Goal: Transaction & Acquisition: Purchase product/service

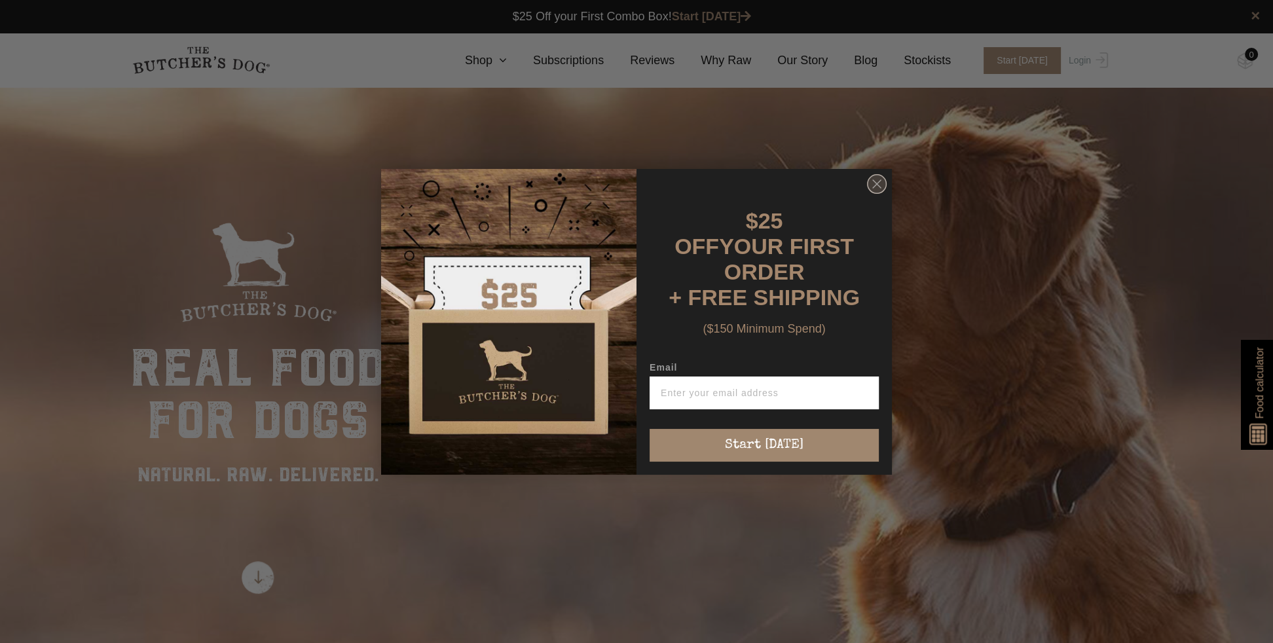
click at [877, 191] on circle "Close dialog" at bounding box center [877, 183] width 19 height 19
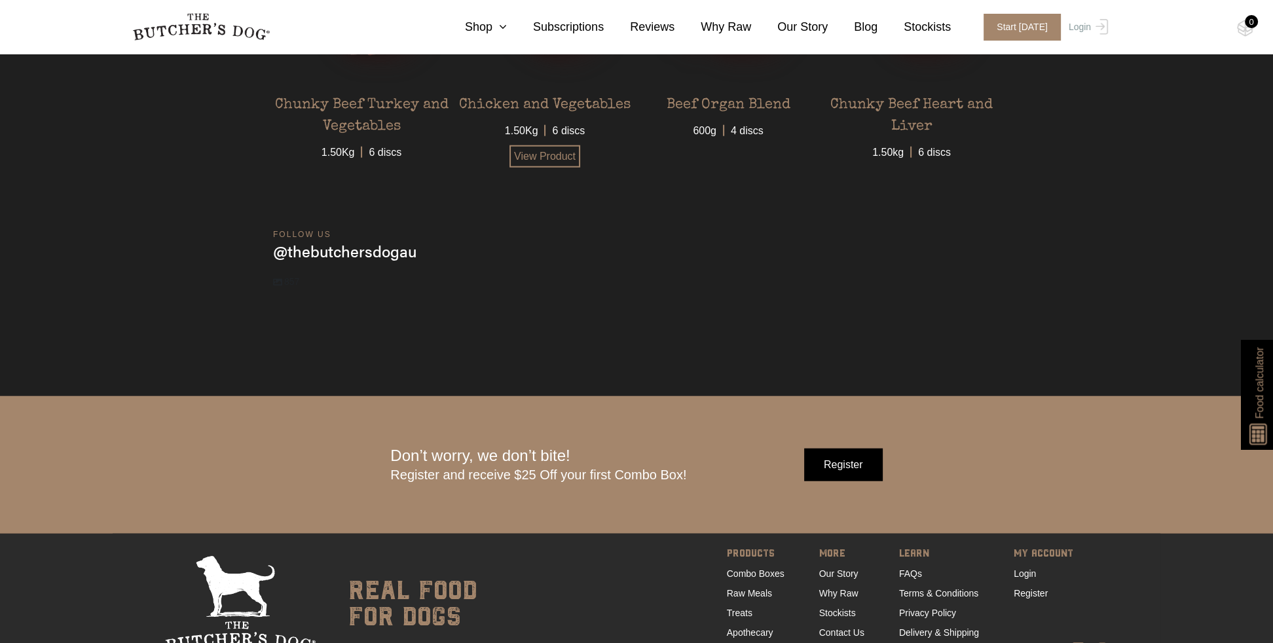
scroll to position [4407, 0]
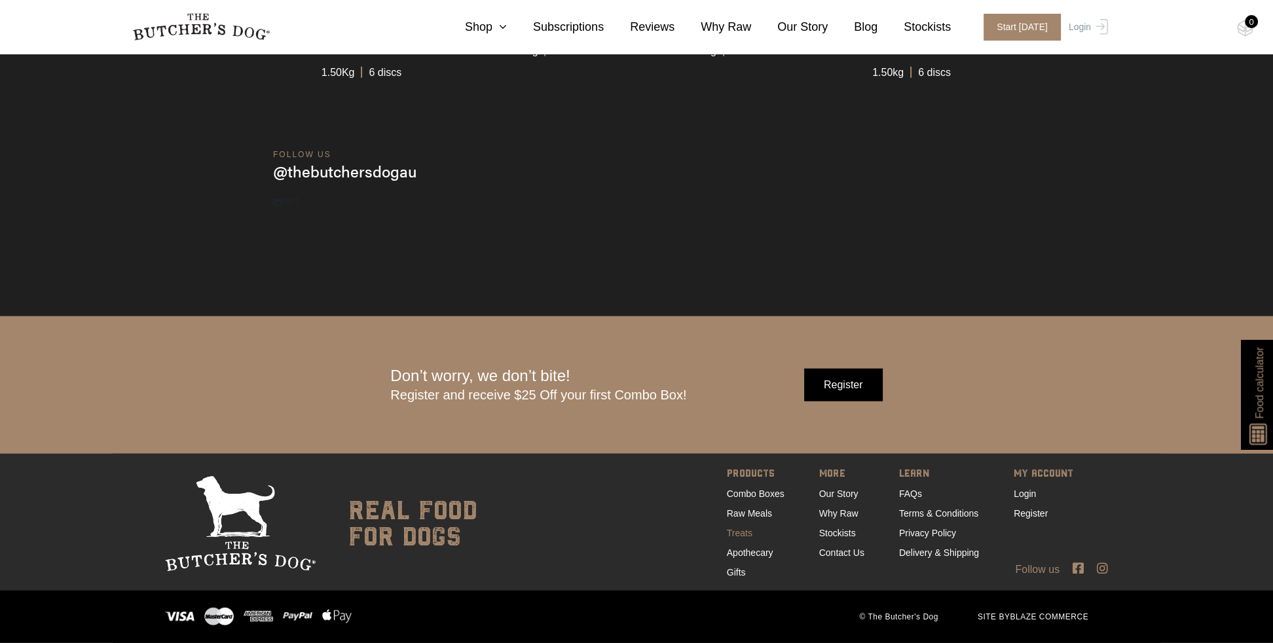
click at [740, 532] on link "Treats" at bounding box center [740, 533] width 26 height 10
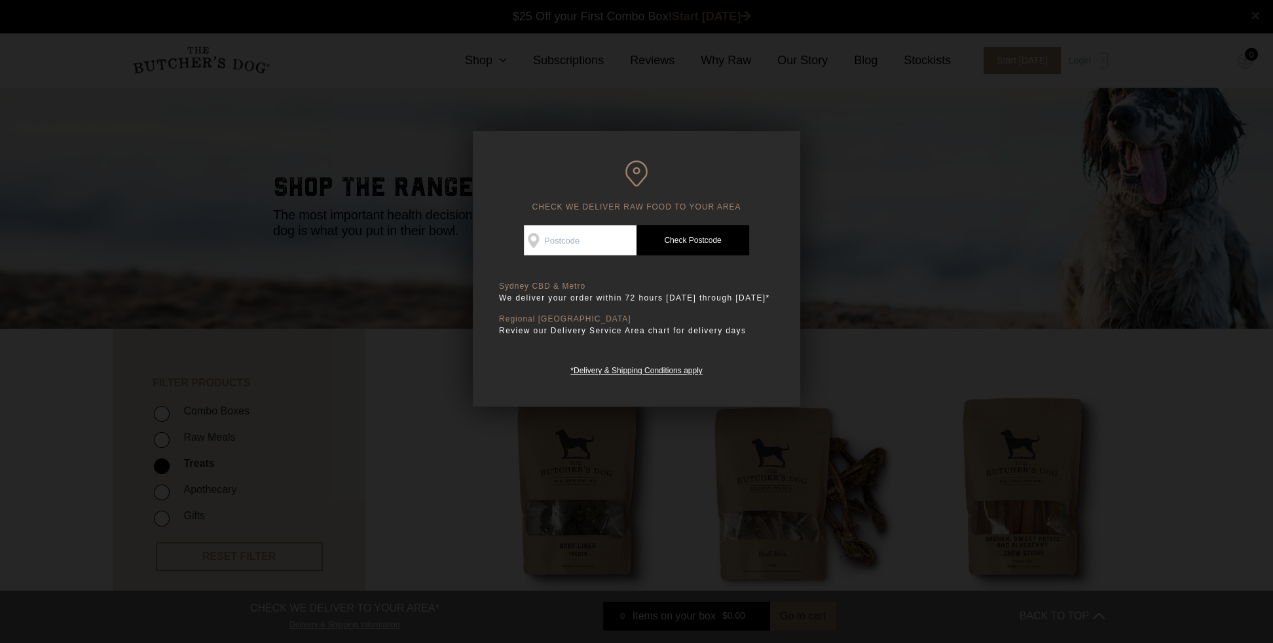
click at [735, 169] on h6 "CHECK WE DELIVER RAW FOOD TO YOUR AREA" at bounding box center [636, 186] width 275 height 52
click at [92, 234] on div at bounding box center [636, 321] width 1273 height 643
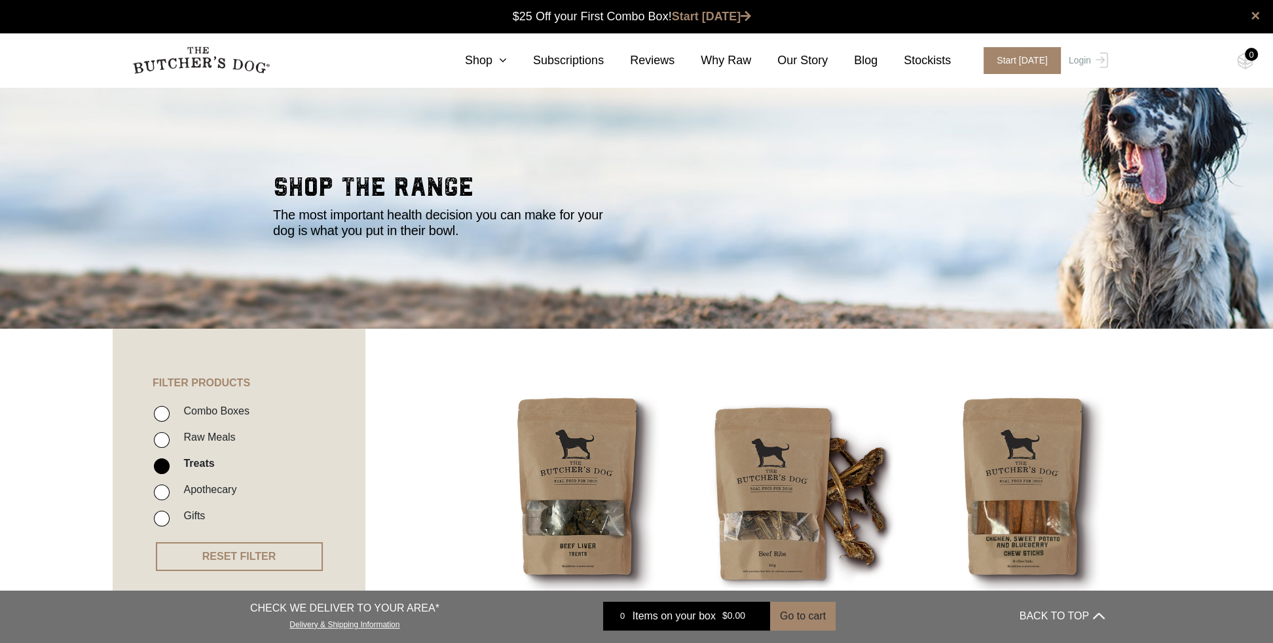
click at [164, 490] on input "Apothecary" at bounding box center [162, 493] width 16 height 16
checkbox input "true"
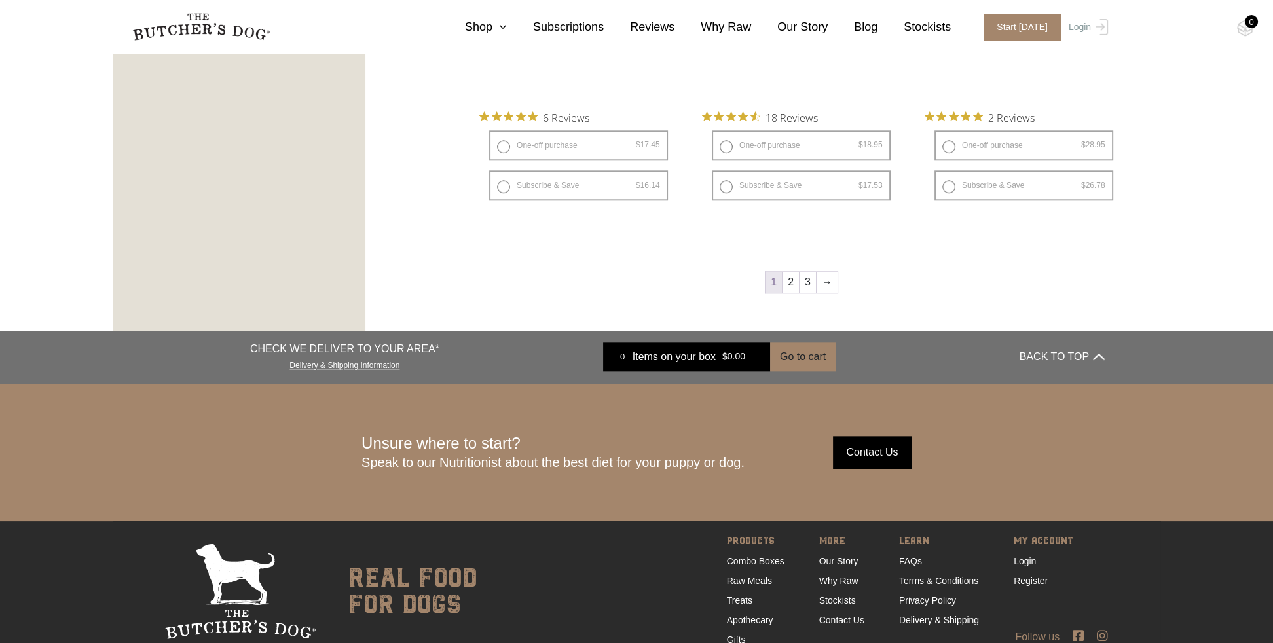
scroll to position [1917, 0]
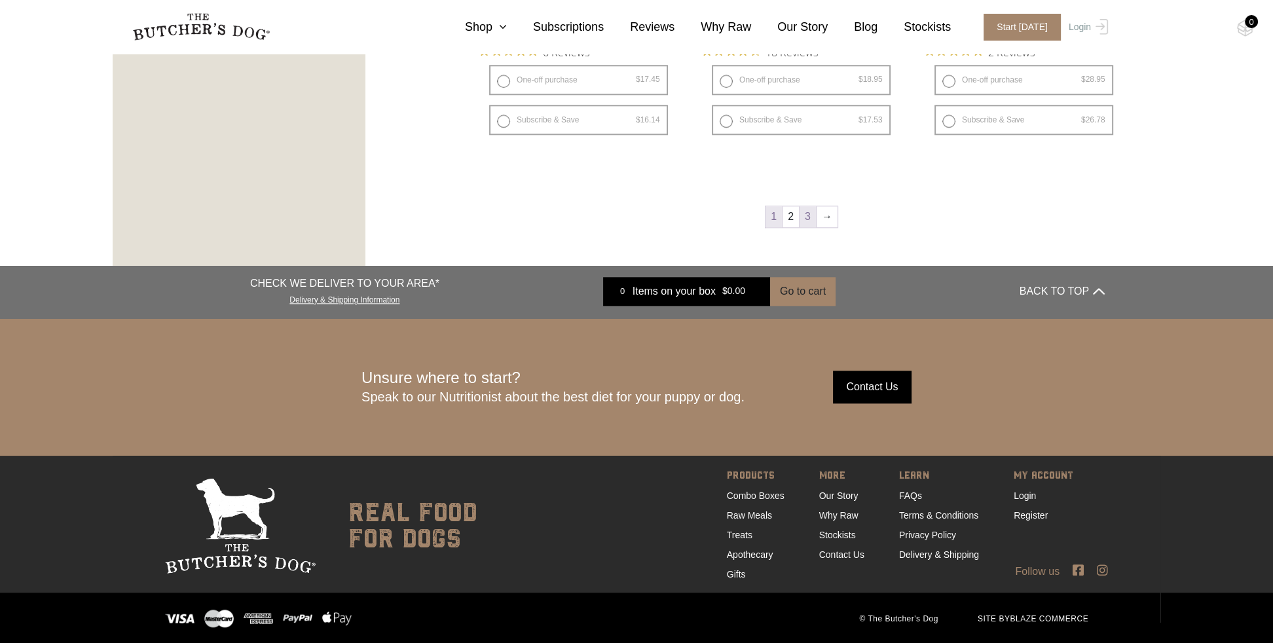
click at [807, 213] on link "3" at bounding box center [808, 216] width 16 height 21
